Goal: Task Accomplishment & Management: Complete application form

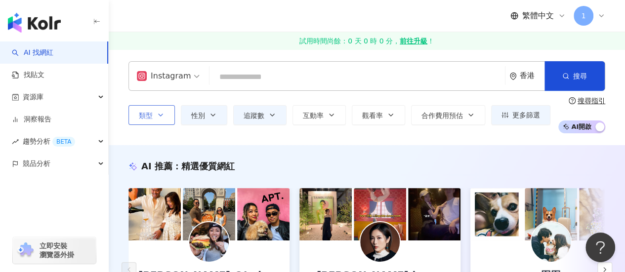
click at [152, 119] on span "類型" at bounding box center [146, 116] width 14 height 8
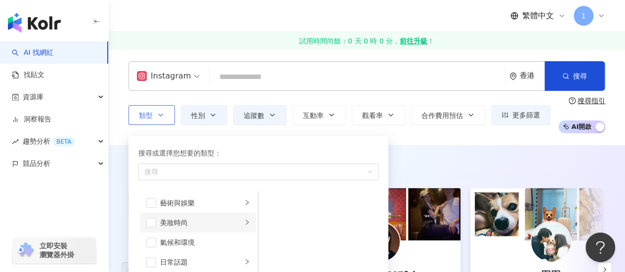
click at [154, 229] on li "美妝時尚" at bounding box center [198, 223] width 116 height 20
click at [155, 221] on span "button" at bounding box center [151, 223] width 10 height 10
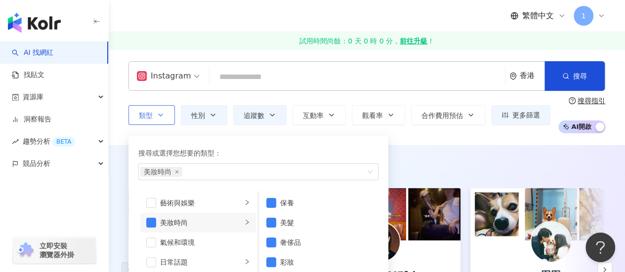
click at [165, 117] on button "類型 搜尋或選擇您想要的類型： 美妝時尚 藝術與娛樂 美妝時尚 氣候和環境 日常話題 教育與學習 家庭 財經 美食 命理占卜 遊戲 法政社會 生活風格 影視娛…" at bounding box center [151, 115] width 46 height 20
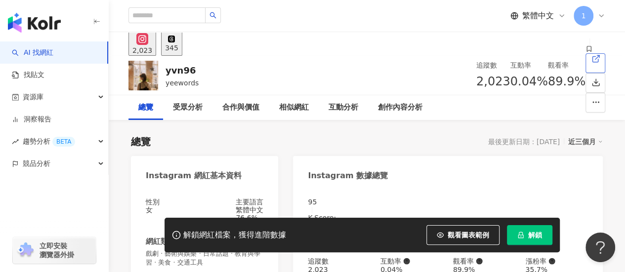
click at [595, 59] on line at bounding box center [597, 57] width 4 height 4
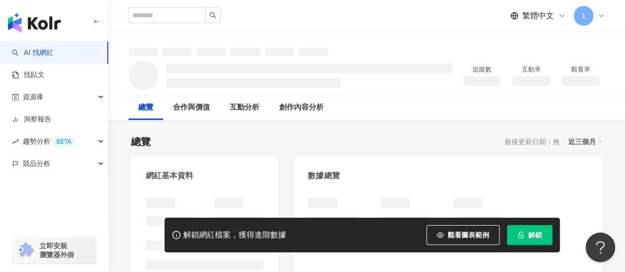
scroll to position [49, 0]
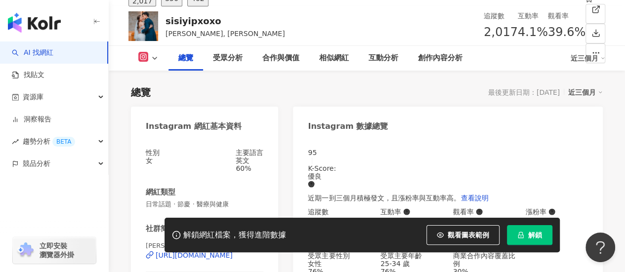
scroll to position [39, 0]
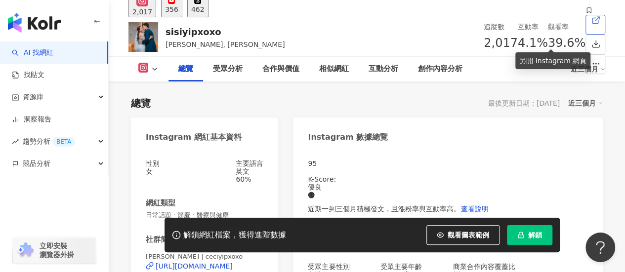
click at [591, 25] on icon at bounding box center [595, 20] width 9 height 9
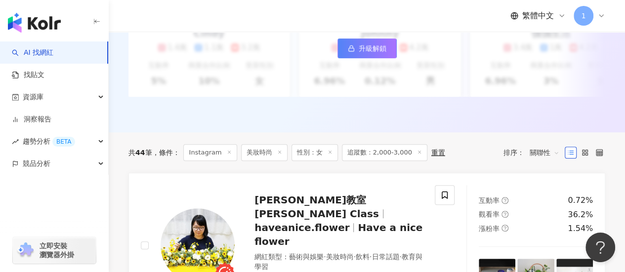
scroll to position [273, 0]
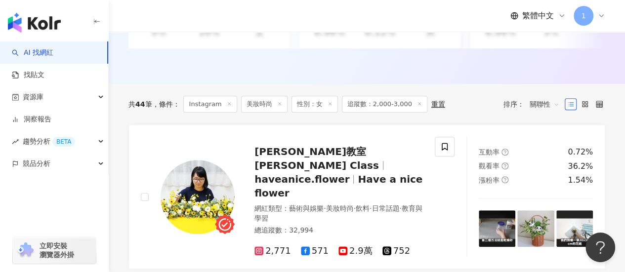
click at [393, 111] on span "追蹤數：2,000-3,000" at bounding box center [384, 104] width 85 height 17
click at [405, 112] on span "追蹤數：2,000-3,000" at bounding box center [384, 104] width 85 height 17
click at [417, 106] on icon at bounding box center [419, 103] width 5 height 5
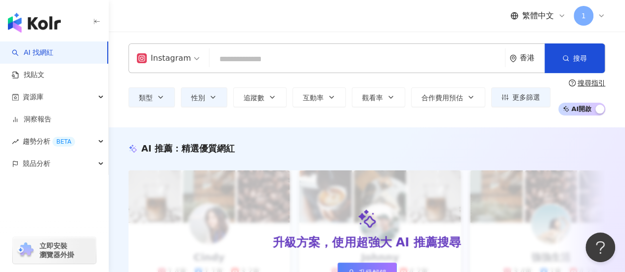
drag, startPoint x: 624, startPoint y: 40, endPoint x: 588, endPoint y: 106, distance: 75.2
click at [625, 65] on html "AI 找網紅 找貼文 資源庫 洞察報告 趨勢分析 BETA 競品分析 立即安裝 瀏覽器外掛 繁體中文 1 Instagram 香港 搜尋 類型 性別 追蹤數 …" at bounding box center [312, 136] width 625 height 272
click at [588, 111] on span "AI 開啟 AI 關閉" at bounding box center [581, 109] width 47 height 13
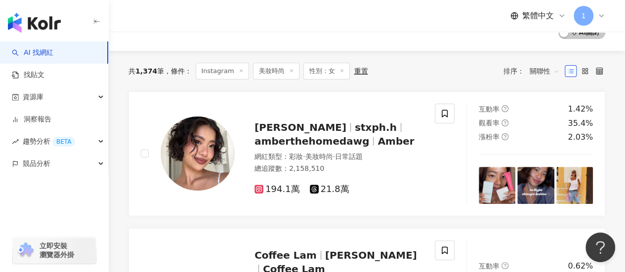
scroll to position [54, 0]
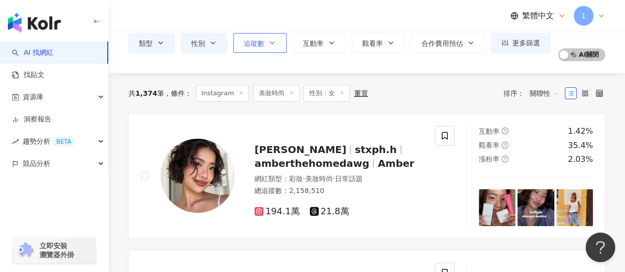
click at [274, 49] on button "追蹤數" at bounding box center [259, 43] width 53 height 20
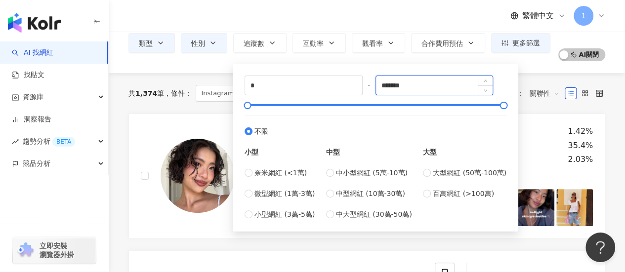
drag, startPoint x: 430, startPoint y: 88, endPoint x: 398, endPoint y: 90, distance: 31.7
click at [398, 90] on input "*******" at bounding box center [434, 85] width 117 height 19
click at [302, 172] on span "奈米網紅 (<1萬)" at bounding box center [280, 172] width 52 height 11
type input "****"
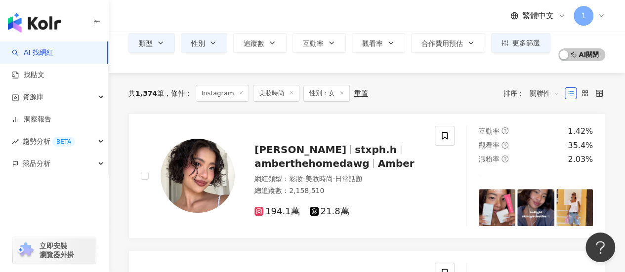
click at [195, 106] on div "共 1,374 筆 條件 ： Instagram 美妝時尚 性別：女 重置 排序： 關聯性" at bounding box center [366, 93] width 477 height 41
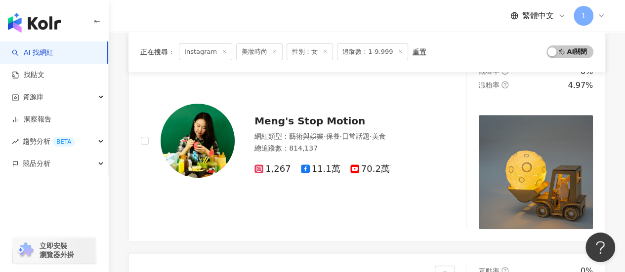
scroll to position [124, 0]
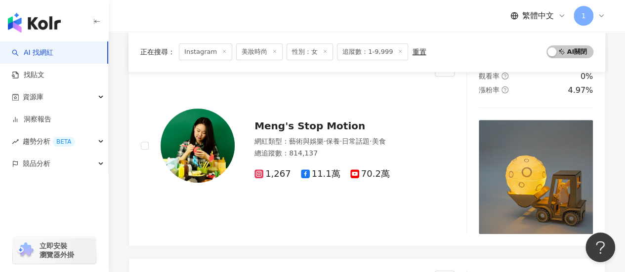
click at [277, 51] on span "美妝時尚" at bounding box center [259, 51] width 46 height 17
click at [276, 51] on span "美妝時尚" at bounding box center [259, 51] width 46 height 17
click at [274, 51] on line at bounding box center [275, 51] width 2 height 2
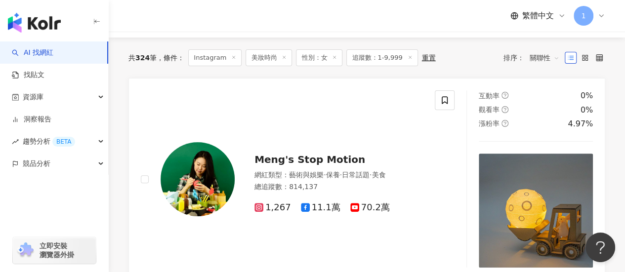
scroll to position [0, 0]
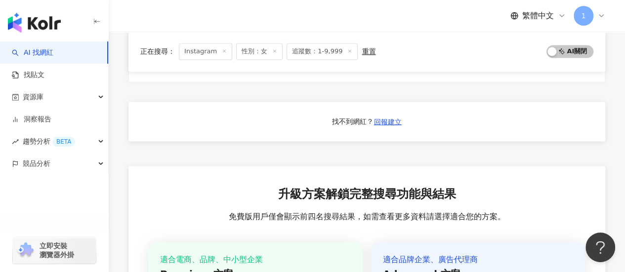
scroll to position [886, 0]
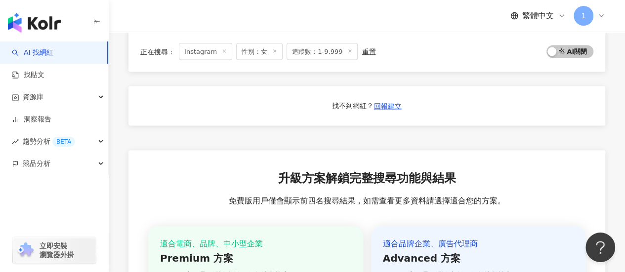
click at [592, 15] on span "1" at bounding box center [584, 16] width 20 height 20
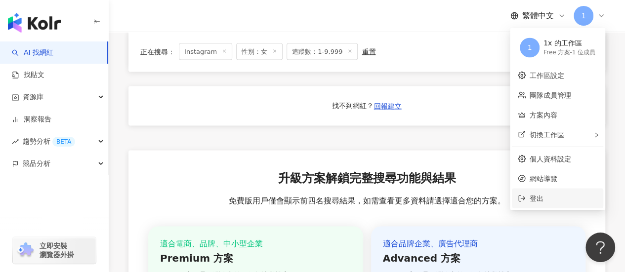
click at [548, 193] on span "登出" at bounding box center [564, 198] width 68 height 11
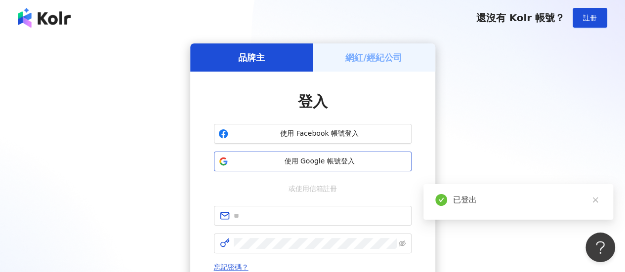
click at [353, 161] on span "使用 Google 帳號登入" at bounding box center [319, 162] width 175 height 10
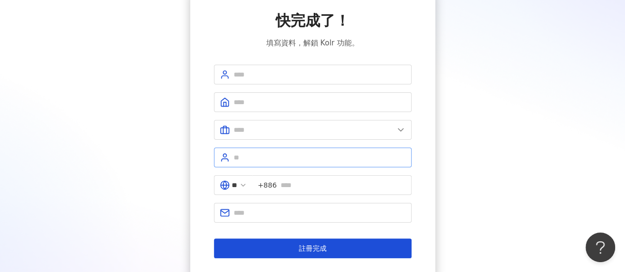
scroll to position [99, 0]
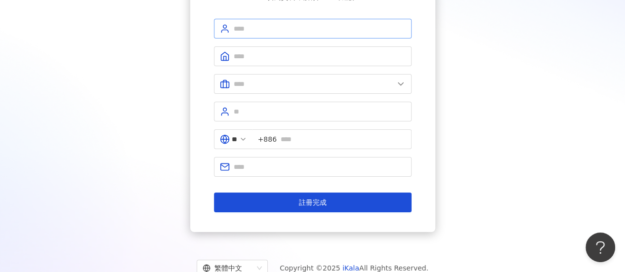
drag, startPoint x: 346, startPoint y: 5, endPoint x: 351, endPoint y: 27, distance: 22.3
click at [346, 8] on div "快完成了！ 填寫資料，解鎖 Kolr 功能。 ** +886 註冊完成" at bounding box center [313, 88] width 198 height 248
click at [352, 30] on input "text" at bounding box center [320, 28] width 172 height 11
type input "***"
drag, startPoint x: 311, startPoint y: 60, endPoint x: 312, endPoint y: 72, distance: 11.9
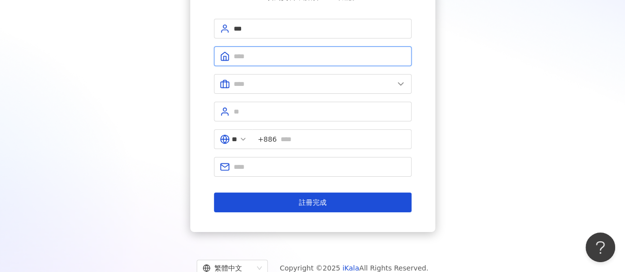
click at [312, 72] on form "*** ** +886 註冊完成" at bounding box center [313, 116] width 198 height 194
type input "***"
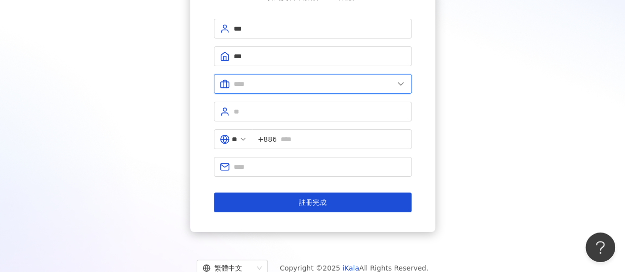
click at [261, 86] on input "text" at bounding box center [314, 84] width 160 height 11
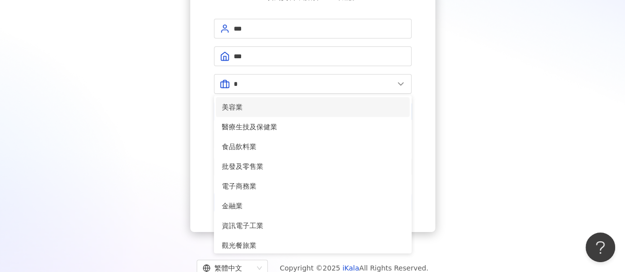
click at [267, 111] on span "美容業" at bounding box center [313, 107] width 182 height 11
type input "***"
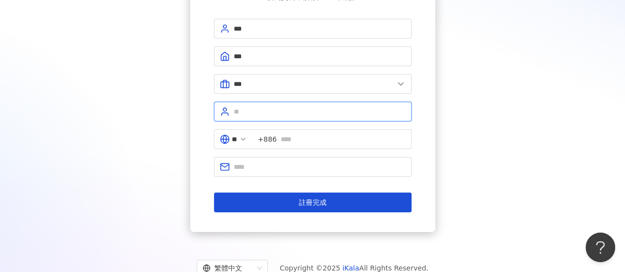
click at [280, 107] on input "text" at bounding box center [320, 111] width 172 height 11
type input "***"
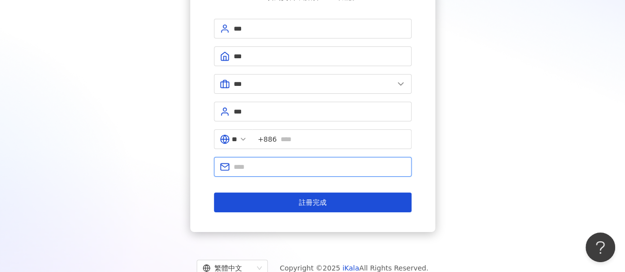
click at [265, 168] on input "text" at bounding box center [320, 167] width 172 height 11
click at [261, 167] on input "**********" at bounding box center [320, 167] width 172 height 11
type input "**********"
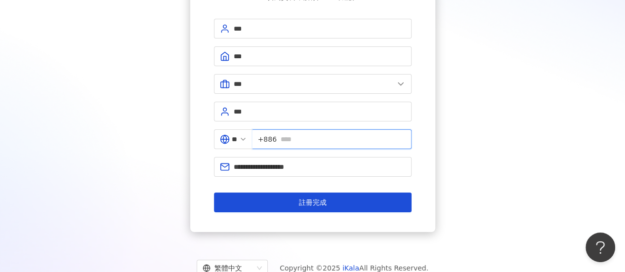
click at [302, 134] on input "text" at bounding box center [343, 139] width 125 height 11
type input "****"
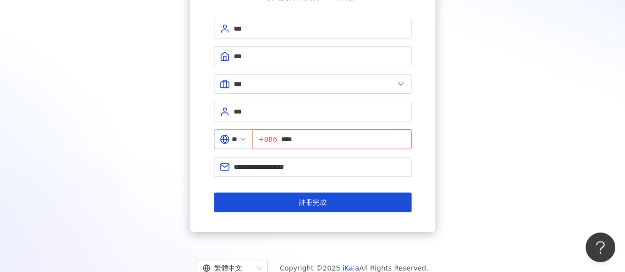
click at [252, 135] on span "**" at bounding box center [233, 139] width 39 height 20
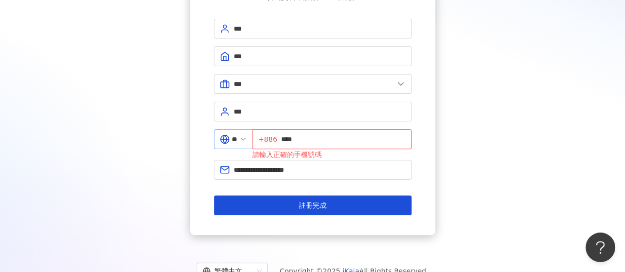
click at [247, 135] on icon at bounding box center [243, 139] width 8 height 8
click at [247, 137] on icon at bounding box center [243, 139] width 8 height 8
click at [247, 138] on icon at bounding box center [243, 139] width 8 height 8
click at [230, 143] on span "**" at bounding box center [233, 139] width 39 height 20
click at [230, 138] on span "**" at bounding box center [233, 139] width 39 height 20
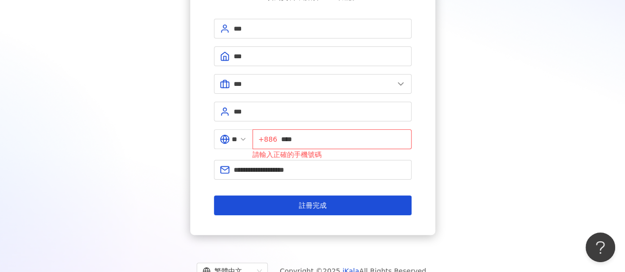
click at [331, 149] on div "請輸入正確的手機號碼" at bounding box center [331, 154] width 159 height 11
drag, startPoint x: 332, startPoint y: 139, endPoint x: 225, endPoint y: 143, distance: 107.3
click at [225, 143] on div "** +886 **** 請輸入正確的手機號碼" at bounding box center [313, 144] width 198 height 31
click at [252, 135] on span "**" at bounding box center [233, 139] width 39 height 20
click at [237, 136] on input "**" at bounding box center [234, 139] width 5 height 11
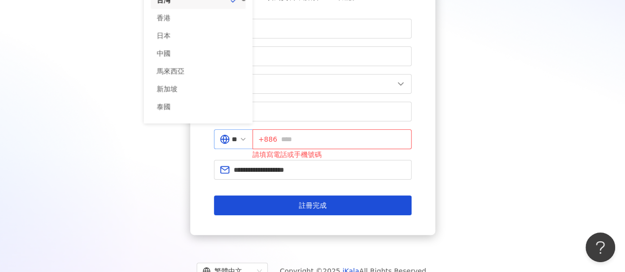
click at [216, 135] on span "** 台灣 tw hk 台灣 香港 日本 中國 馬來西亞 新加坡 泰國 越南" at bounding box center [233, 139] width 39 height 20
click at [190, 12] on div "**********" at bounding box center [312, 105] width 625 height 408
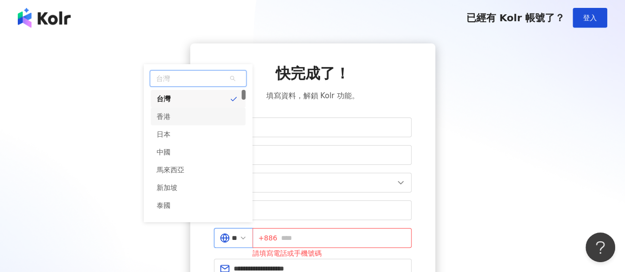
click at [214, 111] on div "香港" at bounding box center [198, 117] width 95 height 18
type input "**"
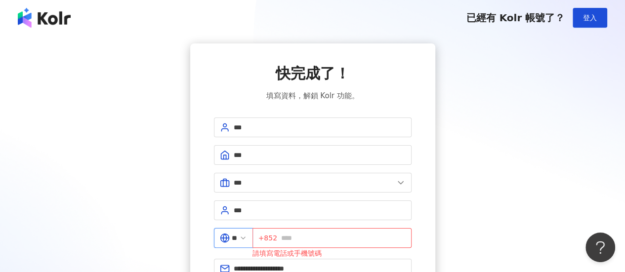
scroll to position [49, 0]
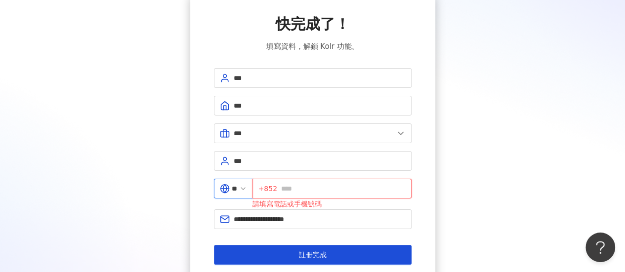
click at [330, 186] on input "text" at bounding box center [343, 188] width 125 height 11
type input "********"
click at [433, 158] on div "**********" at bounding box center [312, 139] width 245 height 291
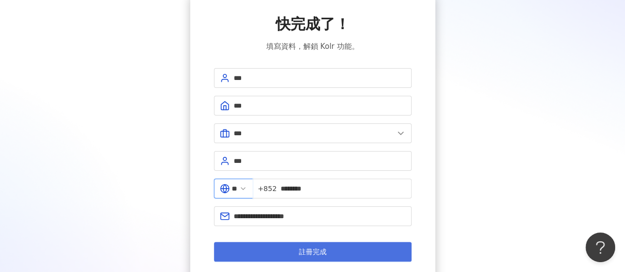
click at [361, 252] on button "註冊完成" at bounding box center [313, 252] width 198 height 20
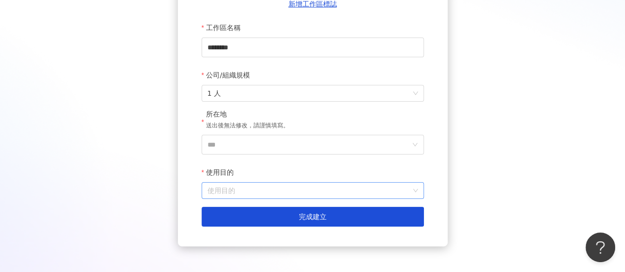
scroll to position [148, 0]
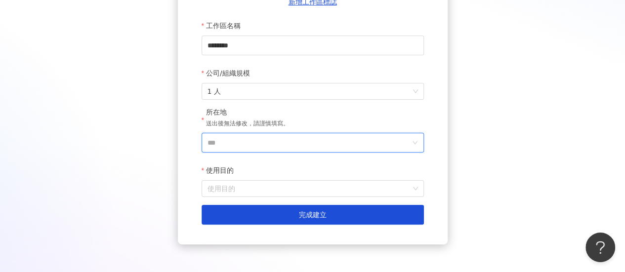
click at [365, 140] on input "***" at bounding box center [309, 142] width 203 height 19
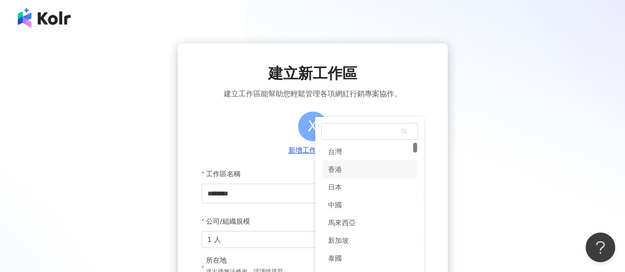
click at [362, 23] on div "建立新工作區 建立工作區能幫助您輕鬆管理各項網紅行銷專案協作。 X 新增工作區標誌 工作區名稱 ******** 公司/組織規模 1 人 所在地 送出後無法修…" at bounding box center [312, 233] width 625 height 467
click at [366, 170] on div "香港" at bounding box center [369, 170] width 95 height 18
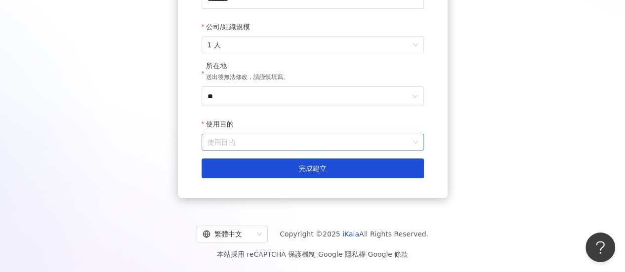
scroll to position [196, 0]
click at [352, 141] on input "使用目的" at bounding box center [313, 142] width 210 height 16
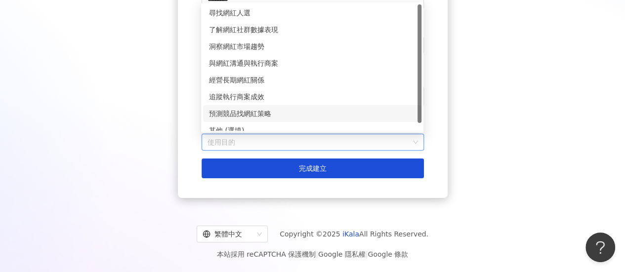
click at [329, 116] on div "預測競品找網紅策略" at bounding box center [312, 113] width 207 height 11
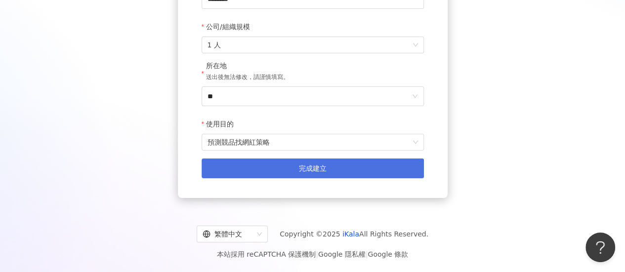
click at [338, 166] on button "完成建立" at bounding box center [313, 169] width 222 height 20
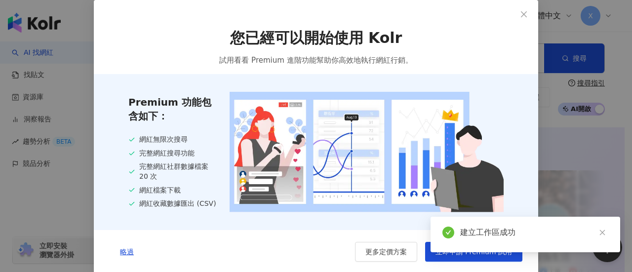
click at [444, 262] on button "立即申請 Premium 試用" at bounding box center [473, 252] width 97 height 20
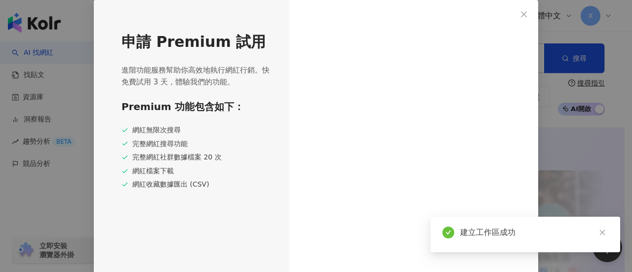
click at [442, 252] on div "建立工作區成功" at bounding box center [526, 235] width 190 height 36
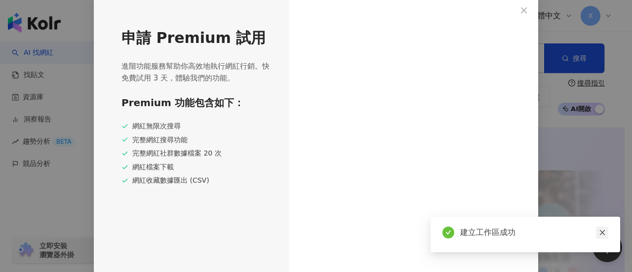
click at [605, 232] on icon "close" at bounding box center [602, 232] width 7 height 7
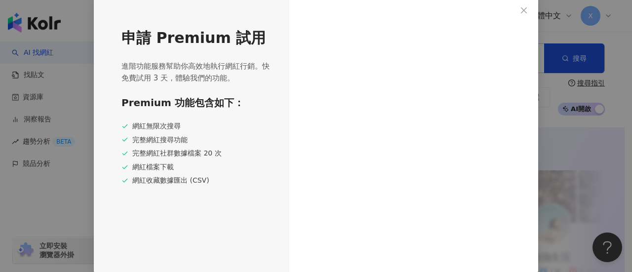
click at [423, 257] on div at bounding box center [414, 134] width 249 height 277
click at [422, 250] on iframe at bounding box center [413, 139] width 217 height 223
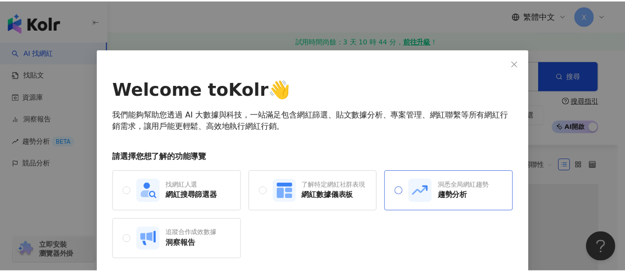
scroll to position [38, 0]
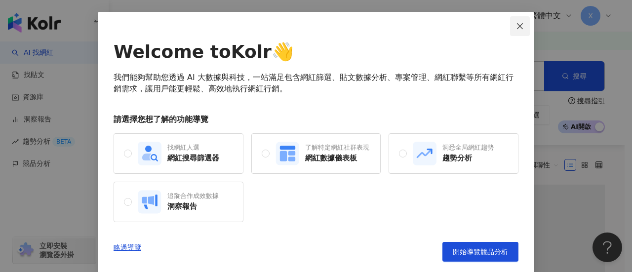
click at [519, 22] on icon "close" at bounding box center [520, 26] width 8 height 8
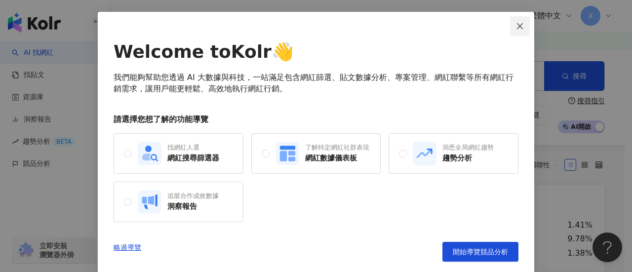
click at [517, 22] on icon "close" at bounding box center [520, 26] width 8 height 8
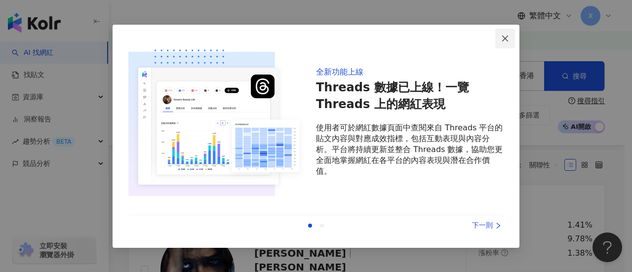
click at [508, 36] on icon "close" at bounding box center [505, 39] width 6 height 6
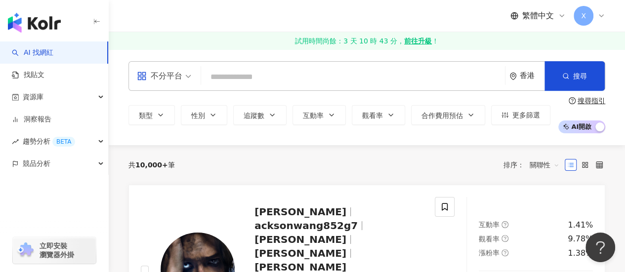
click at [187, 80] on span "不分平台" at bounding box center [164, 76] width 54 height 16
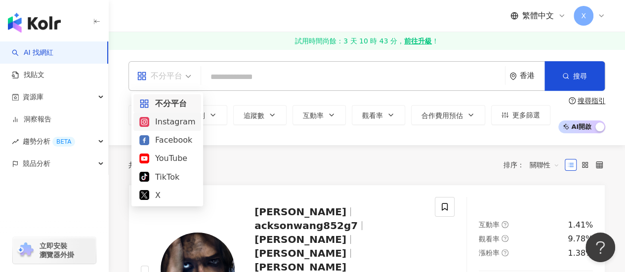
click at [179, 125] on div "Instagram" at bounding box center [167, 122] width 56 height 12
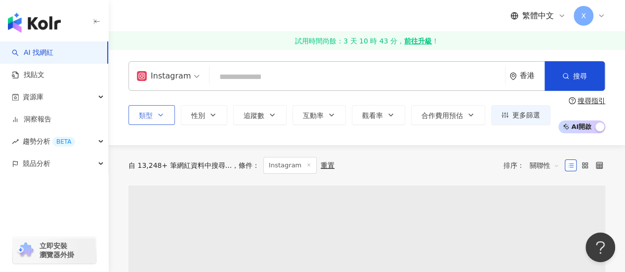
click at [163, 117] on icon "button" at bounding box center [161, 115] width 8 height 8
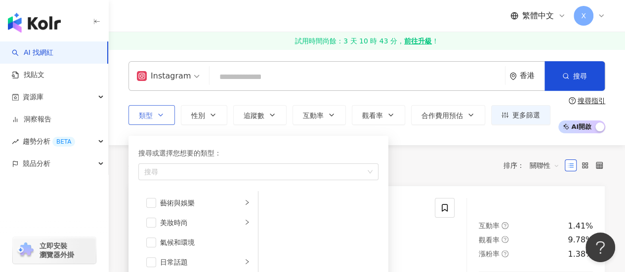
scroll to position [99, 0]
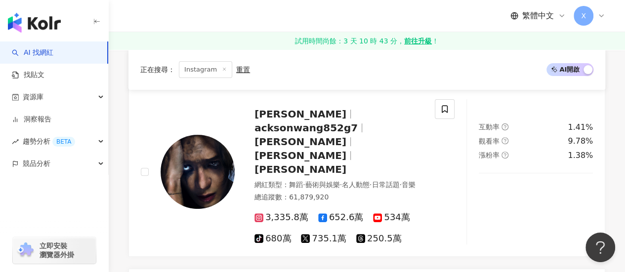
click at [458, 53] on div "正在搜尋 ： Instagram 重置 AI 開啟 AI 關閉" at bounding box center [366, 69] width 477 height 41
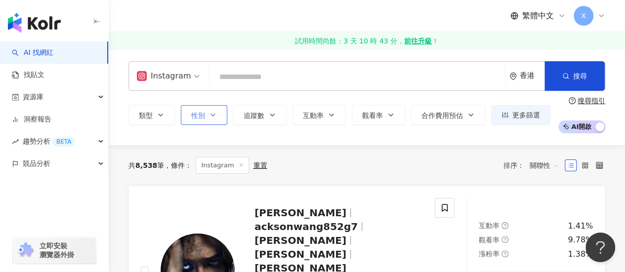
click at [213, 113] on icon "button" at bounding box center [213, 115] width 8 height 8
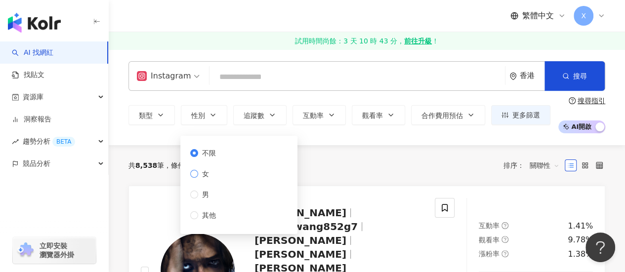
click at [217, 176] on label "女" at bounding box center [205, 173] width 30 height 11
click at [358, 167] on div "共 8,538 筆 條件 ： Instagram 重置 排序： 關聯性" at bounding box center [366, 165] width 477 height 17
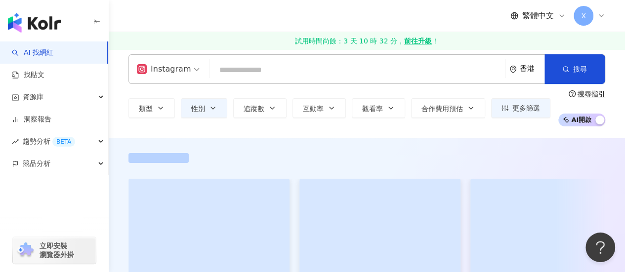
scroll to position [49, 0]
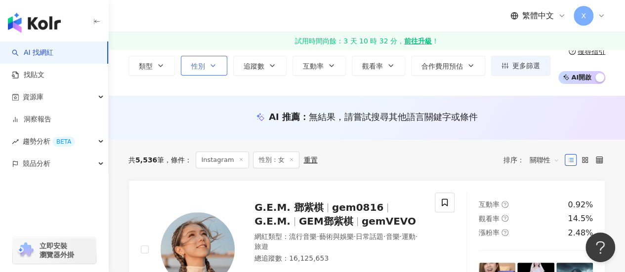
click at [220, 68] on button "性別" at bounding box center [204, 66] width 46 height 20
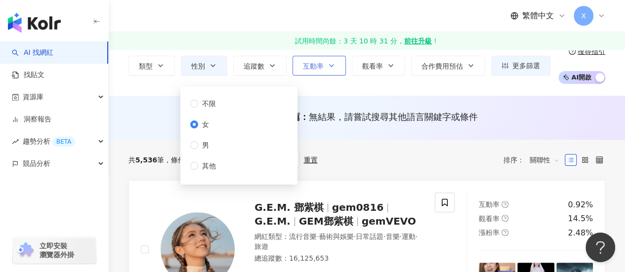
click at [322, 69] on button "互動率" at bounding box center [318, 66] width 53 height 20
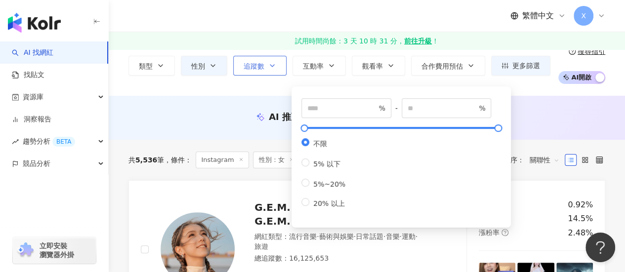
scroll to position [0, 0]
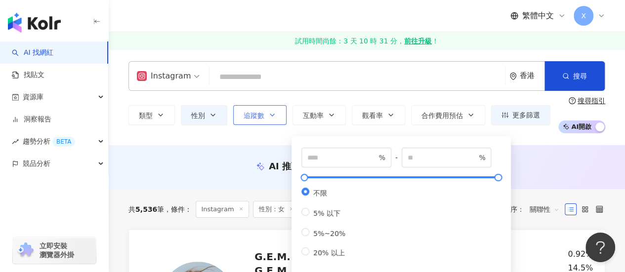
click at [264, 65] on div "Instagram 香港 搜尋" at bounding box center [366, 76] width 477 height 30
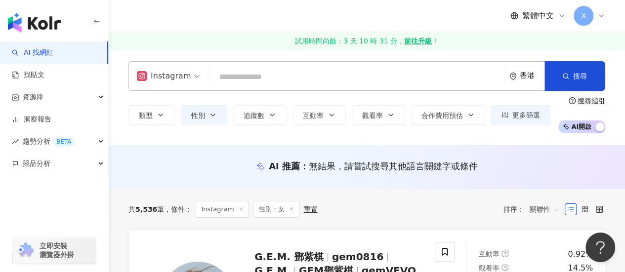
click at [270, 126] on div "類型 性別 追蹤數 互動率 觀看率 合作費用預估 更多篩選 不限 女 男 其他 % - % 不限 5% 以下 5%~20% 20% 以上 搜尋指引 AI 開啟…" at bounding box center [366, 115] width 477 height 37
click at [263, 121] on button "追蹤數" at bounding box center [259, 115] width 53 height 20
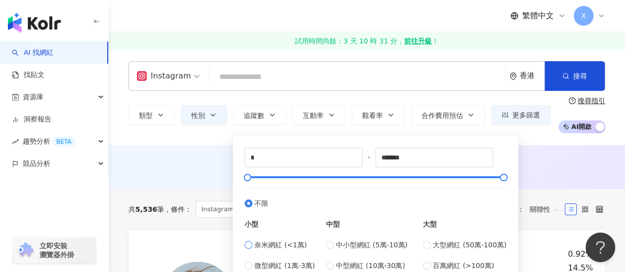
click at [249, 237] on div "小型 奈米網紅 (<1萬) 微型網紅 (1萬-3萬) 小型網紅 (3萬-5萬)" at bounding box center [280, 250] width 70 height 83
type input "****"
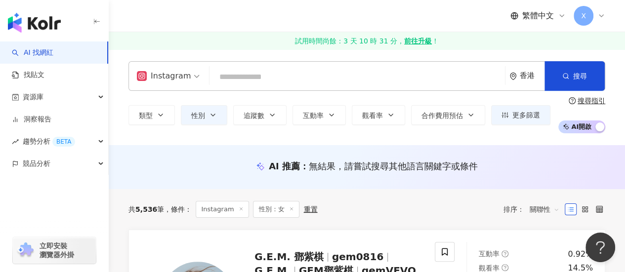
click at [527, 143] on div "Instagram 香港 搜尋 類型 性別 追蹤數 互動率 觀看率 合作費用預估 更多篩選 不限 女 男 其他 % - % 不限 5% 以下 5%~20% 2…" at bounding box center [367, 97] width 516 height 96
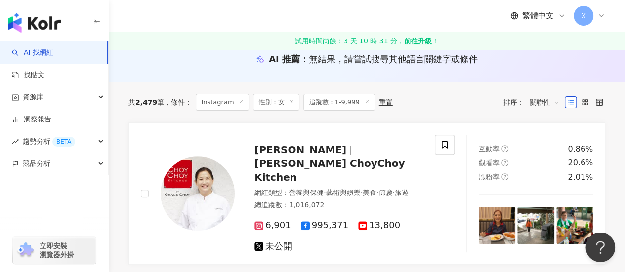
scroll to position [99, 0]
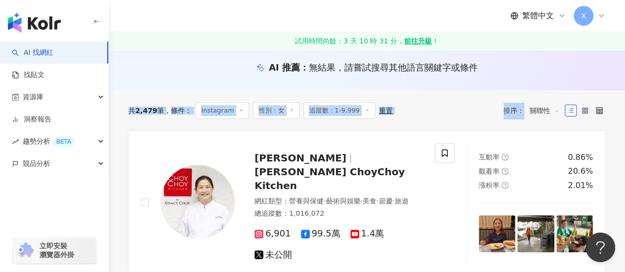
drag, startPoint x: 622, startPoint y: 72, endPoint x: 614, endPoint y: 103, distance: 32.1
click at [595, 110] on label at bounding box center [599, 111] width 12 height 12
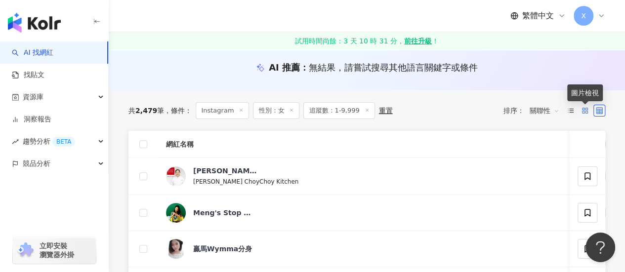
click at [587, 109] on icon at bounding box center [585, 110] width 7 height 7
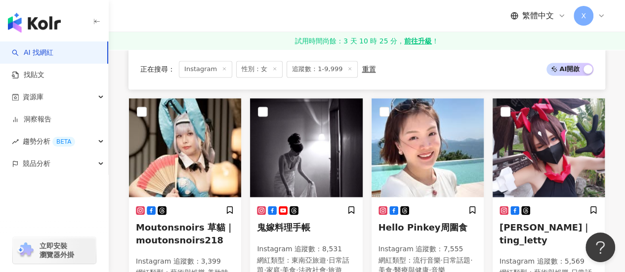
scroll to position [771, 0]
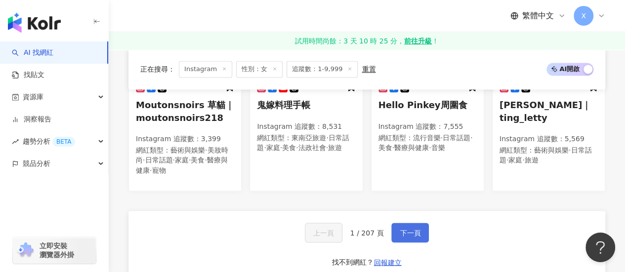
click at [417, 229] on span "下一頁" at bounding box center [410, 233] width 21 height 8
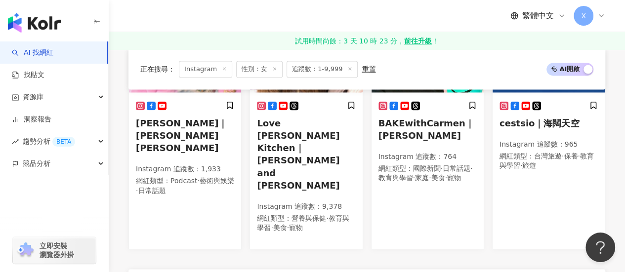
scroll to position [686, 0]
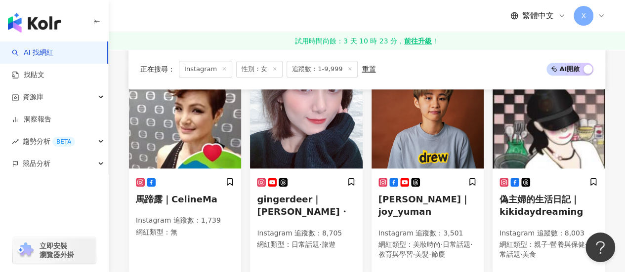
scroll to position [667, 0]
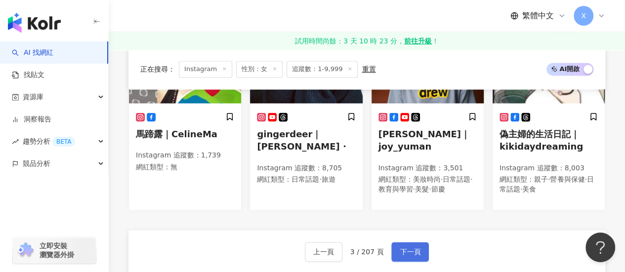
click at [402, 256] on span "下一頁" at bounding box center [410, 252] width 21 height 8
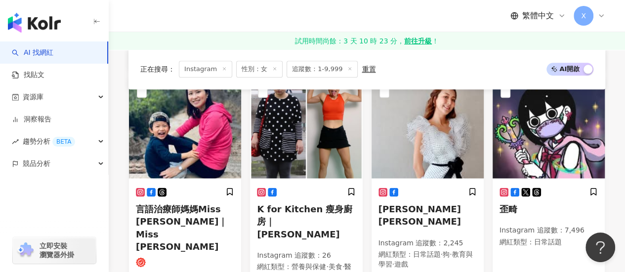
scroll to position [677, 0]
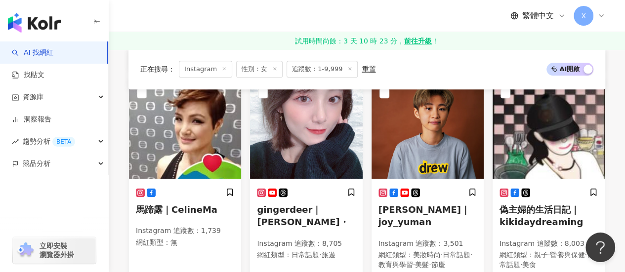
scroll to position [697, 0]
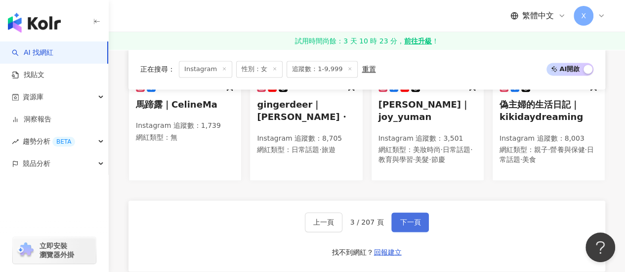
click at [393, 222] on button "下一頁" at bounding box center [410, 222] width 38 height 20
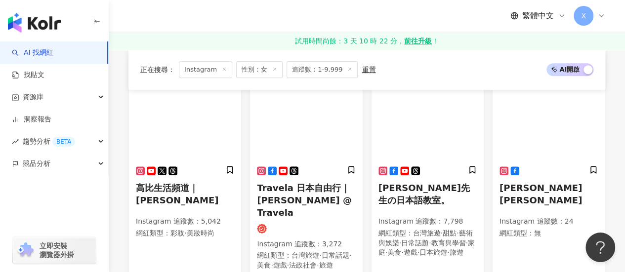
scroll to position [188, 0]
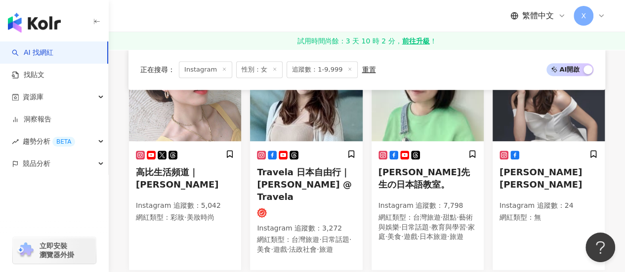
drag, startPoint x: 617, startPoint y: 66, endPoint x: 621, endPoint y: 76, distance: 10.0
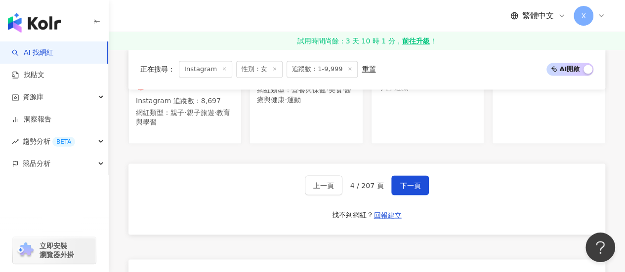
scroll to position [782, 0]
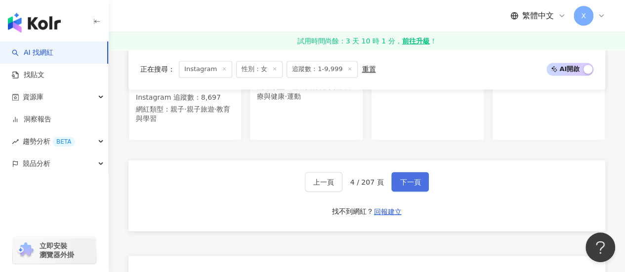
click at [402, 178] on span "下一頁" at bounding box center [410, 182] width 21 height 8
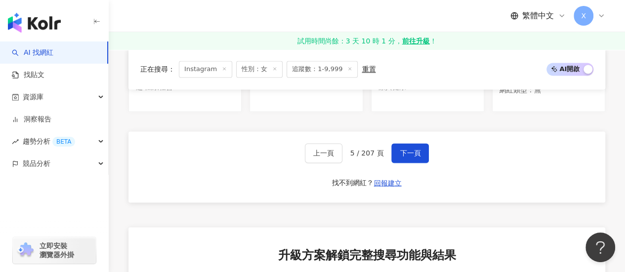
scroll to position [774, 0]
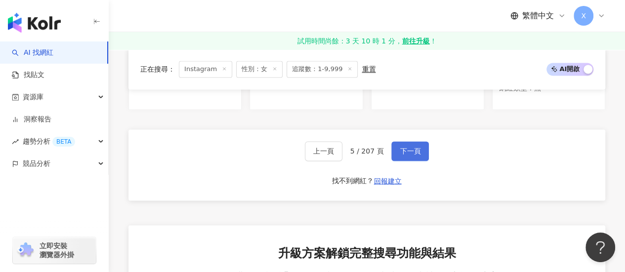
click at [406, 147] on span "下一頁" at bounding box center [410, 151] width 21 height 8
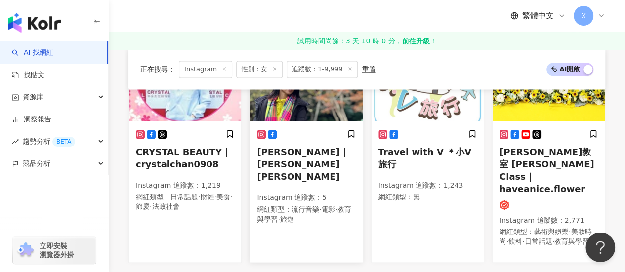
scroll to position [702, 0]
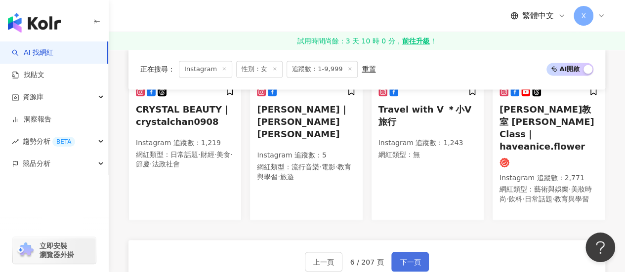
click at [404, 258] on span "下一頁" at bounding box center [410, 262] width 21 height 8
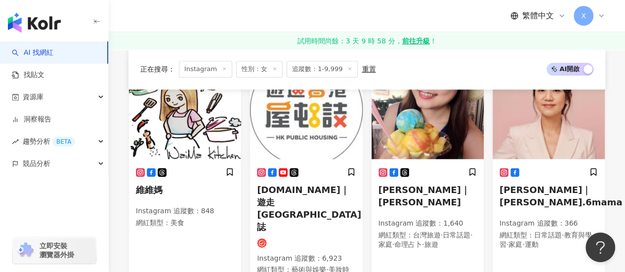
scroll to position [687, 0]
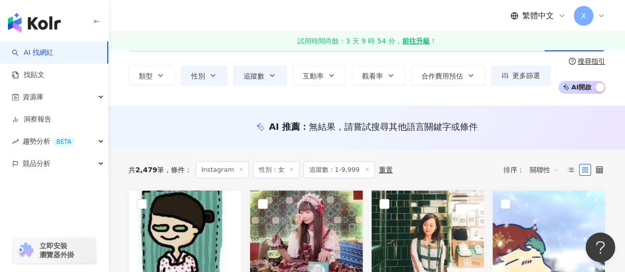
scroll to position [38, 0]
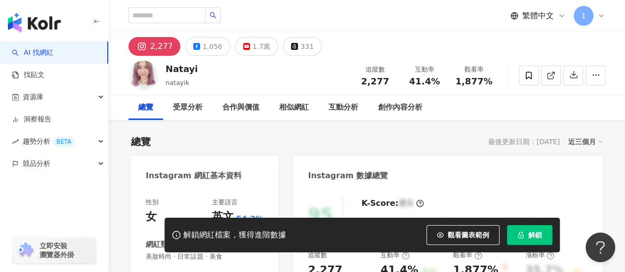
click at [552, 75] on icon at bounding box center [550, 75] width 9 height 9
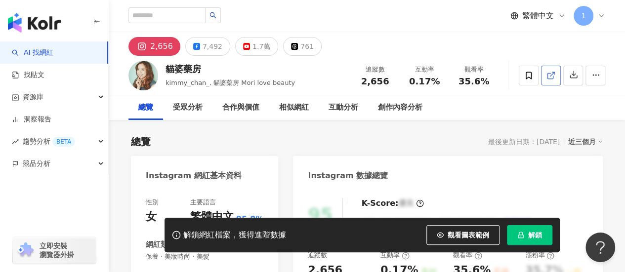
click at [552, 75] on icon at bounding box center [550, 75] width 9 height 9
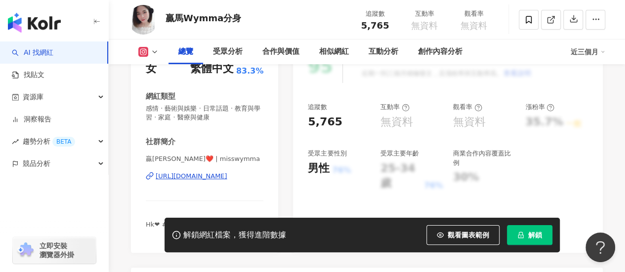
scroll to position [148, 0]
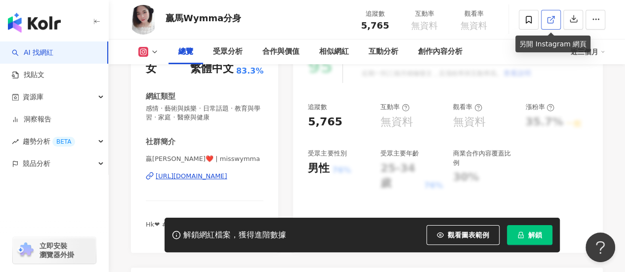
click at [552, 22] on icon at bounding box center [549, 19] width 5 height 5
